Goal: Answer question/provide support: Share knowledge or assist other users

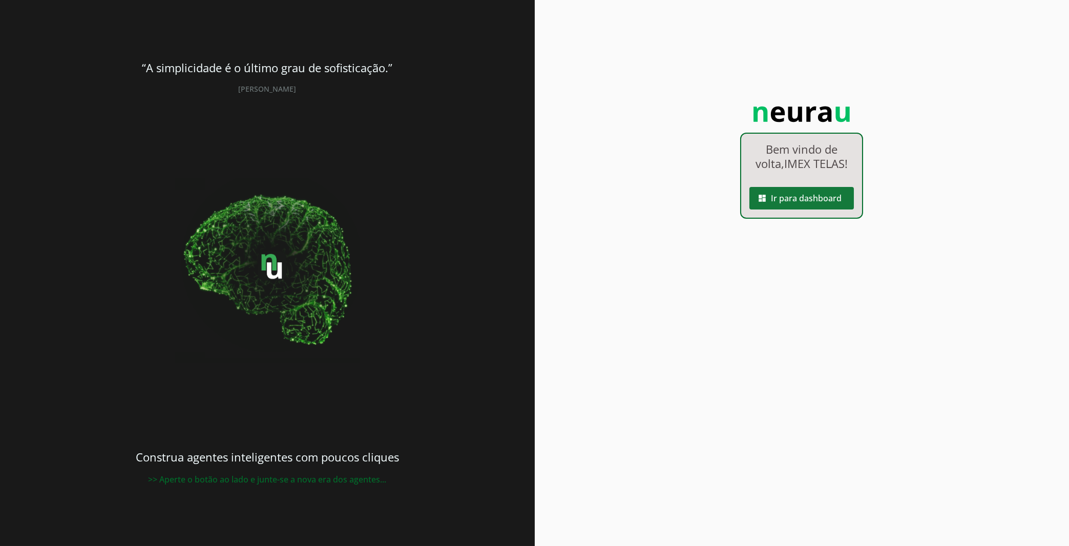
click at [809, 197] on span at bounding box center [801, 198] width 104 height 25
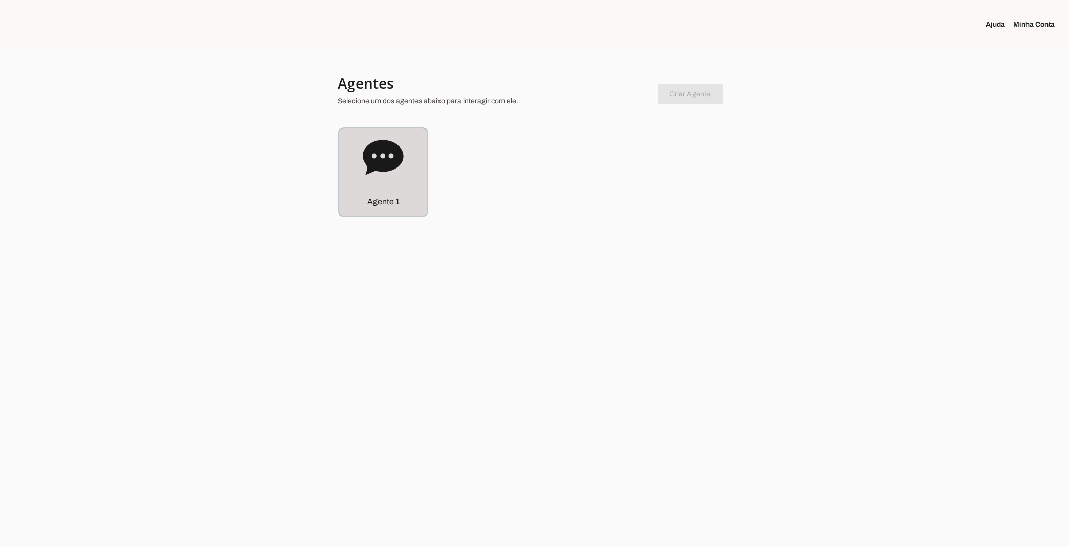
click at [392, 172] on icon at bounding box center [383, 157] width 41 height 41
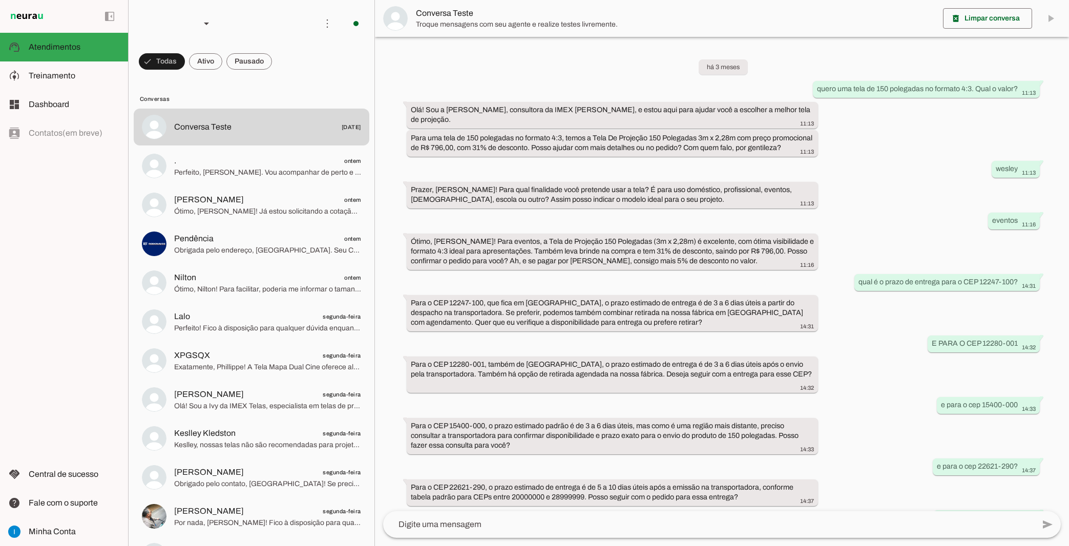
scroll to position [332, 0]
